Goal: Information Seeking & Learning: Find specific fact

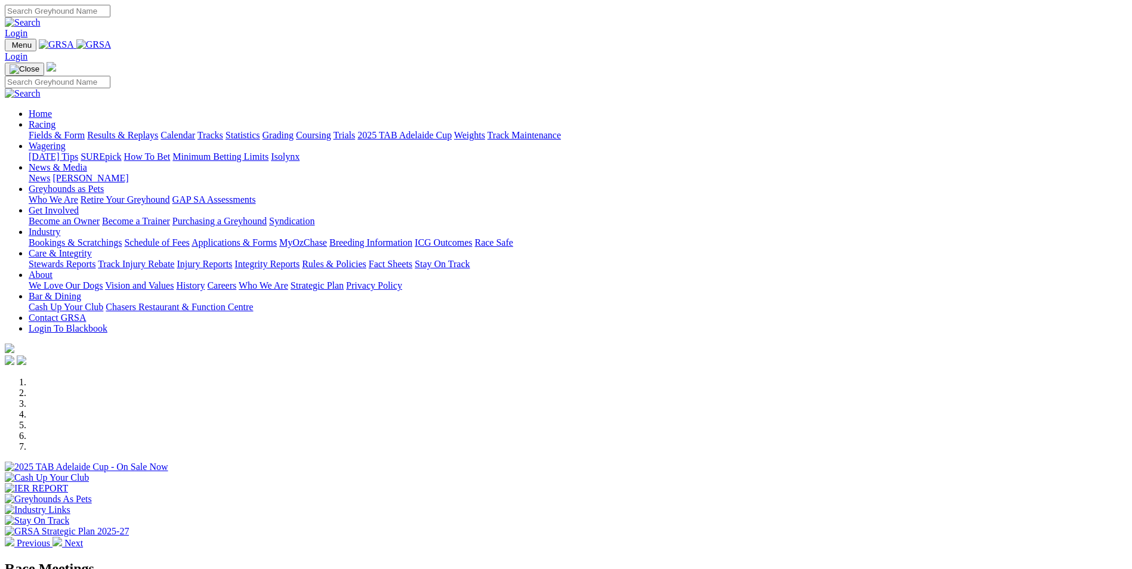
click at [56, 119] on link "Racing" at bounding box center [42, 124] width 27 height 10
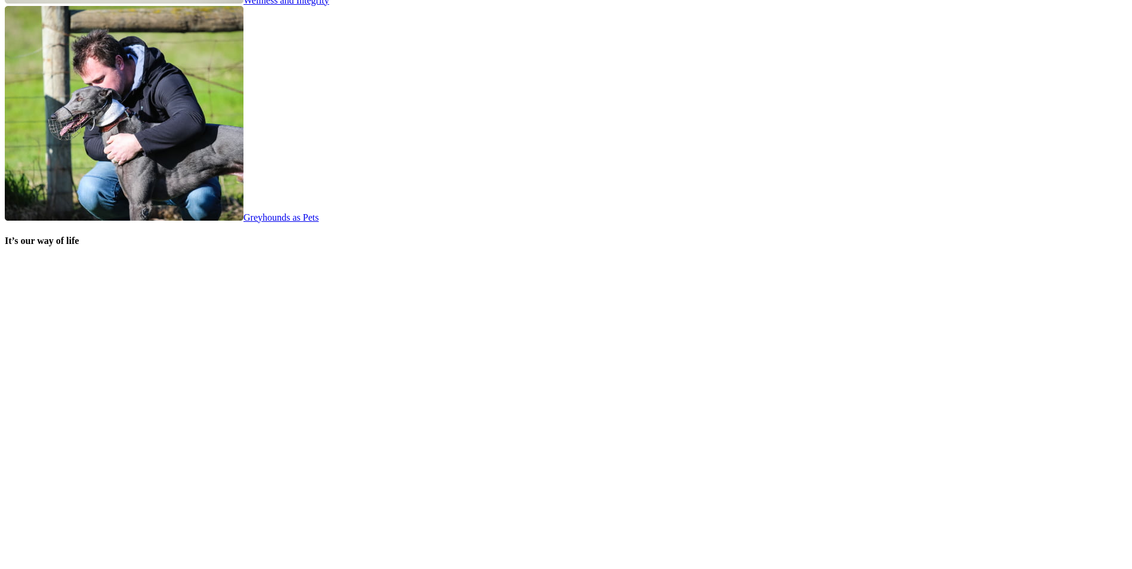
scroll to position [2387, 0]
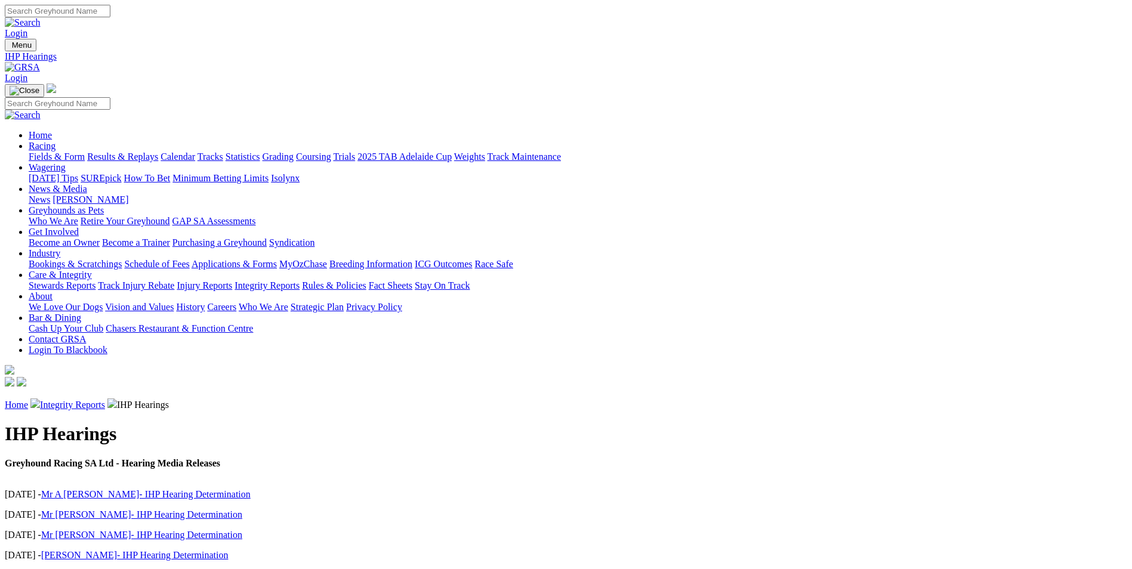
click at [95, 281] on link "Stewards Reports" at bounding box center [62, 286] width 67 height 10
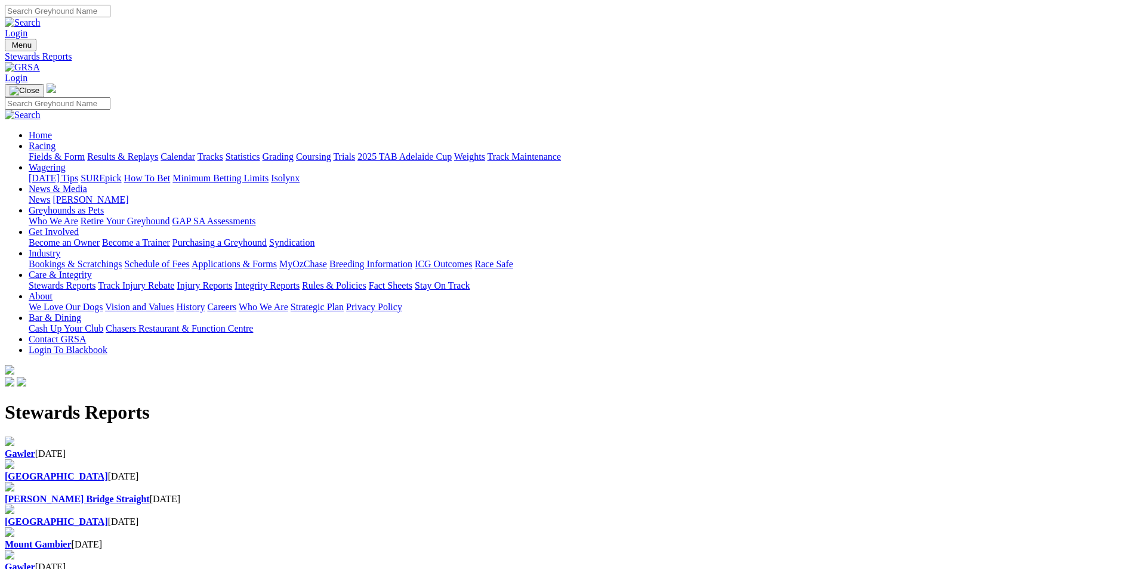
click at [300, 281] on link "Integrity Reports" at bounding box center [267, 286] width 65 height 10
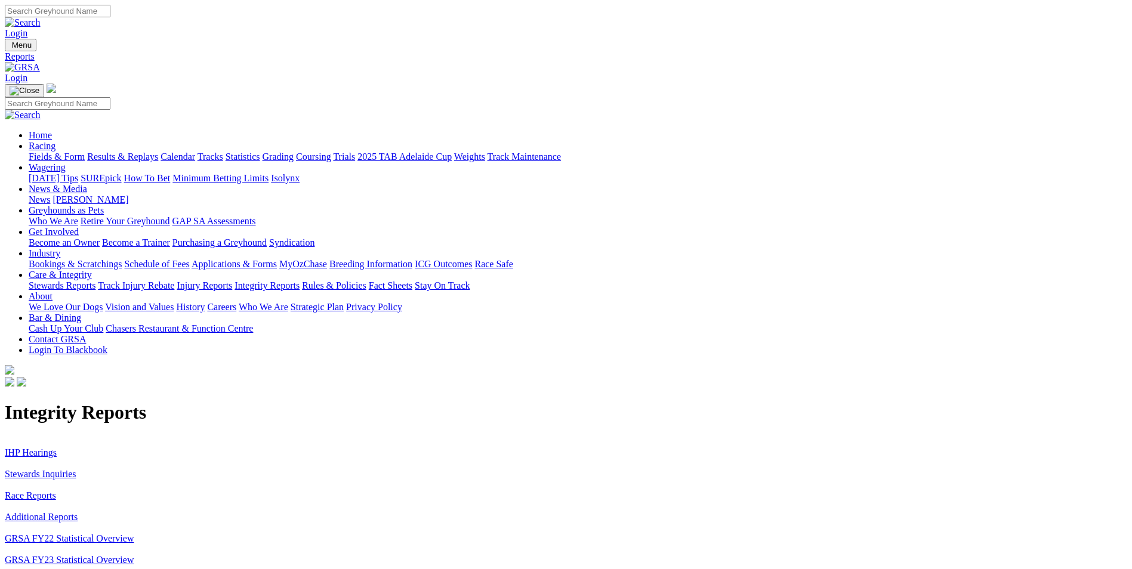
click at [57, 448] on link "IHP Hearings" at bounding box center [31, 453] width 52 height 10
click at [76, 469] on link "Stewards Inquiries" at bounding box center [41, 474] width 72 height 10
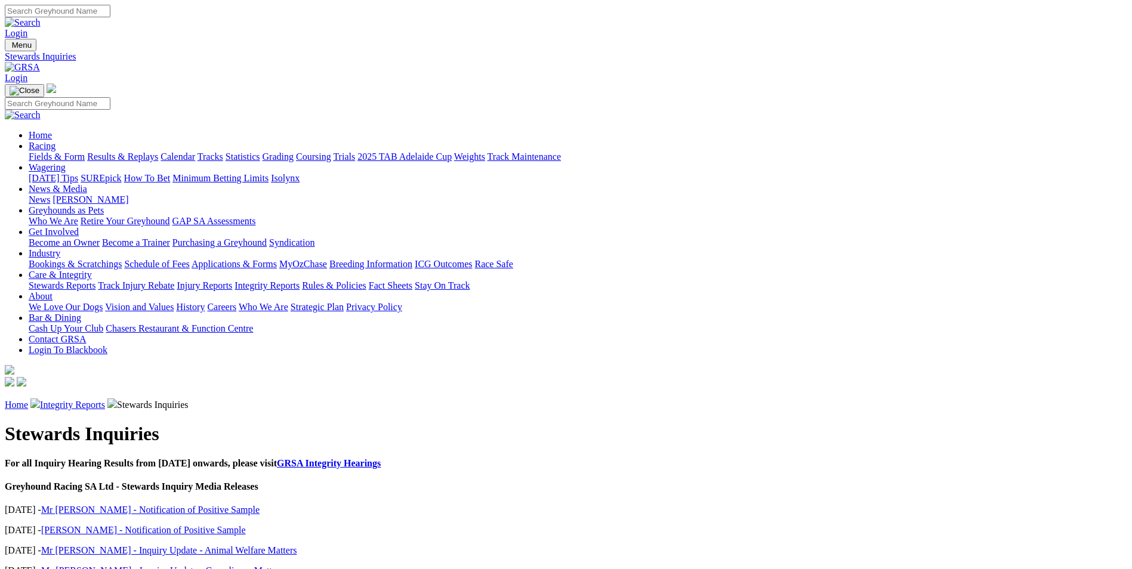
click at [246, 525] on link "[PERSON_NAME] - Notification of Positive Sample" at bounding box center [143, 530] width 205 height 10
